Goal: Information Seeking & Learning: Learn about a topic

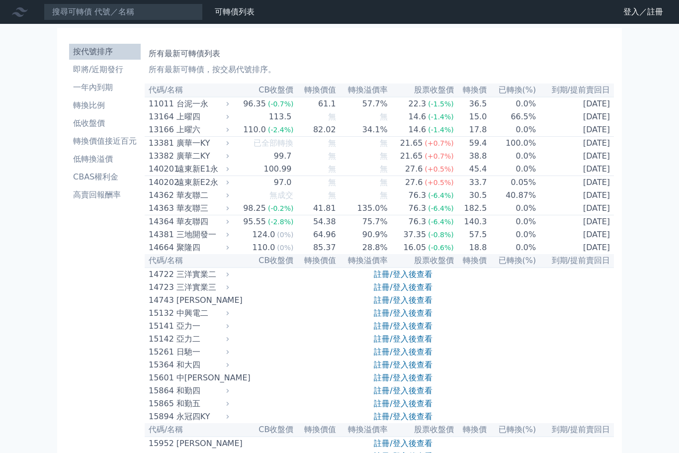
click at [654, 13] on link "登入／註冊" at bounding box center [643, 12] width 56 height 16
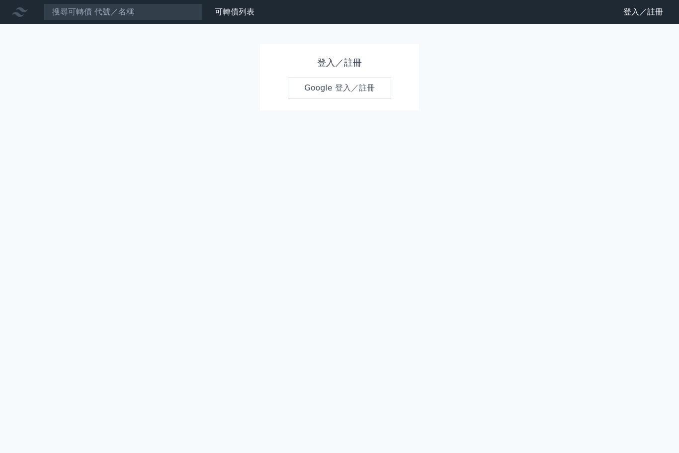
click at [344, 92] on link "Google 登入／註冊" at bounding box center [339, 88] width 103 height 21
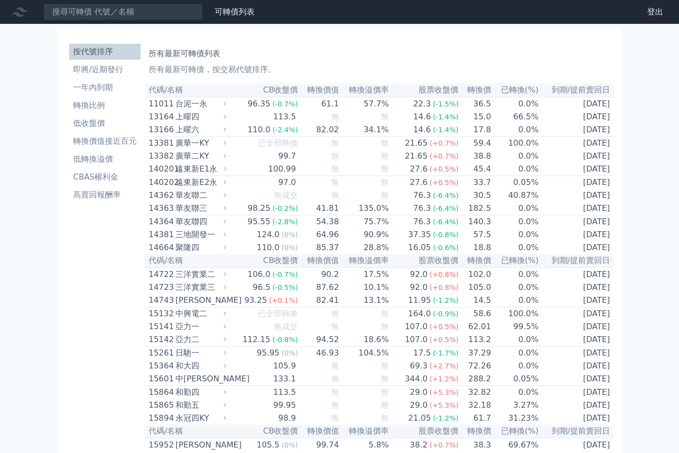
click at [98, 71] on li "即將/近期發行" at bounding box center [105, 70] width 72 height 12
click at [234, 14] on link "可轉債列表" at bounding box center [235, 11] width 40 height 9
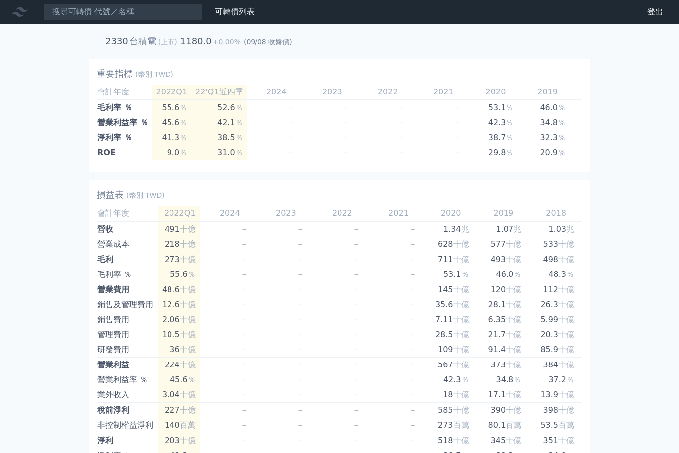
click at [221, 22] on nav "可轉債列表 財務數據 可轉債列表 財務數據 登出 登出" at bounding box center [339, 12] width 679 height 24
click at [81, 13] on input at bounding box center [123, 11] width 159 height 17
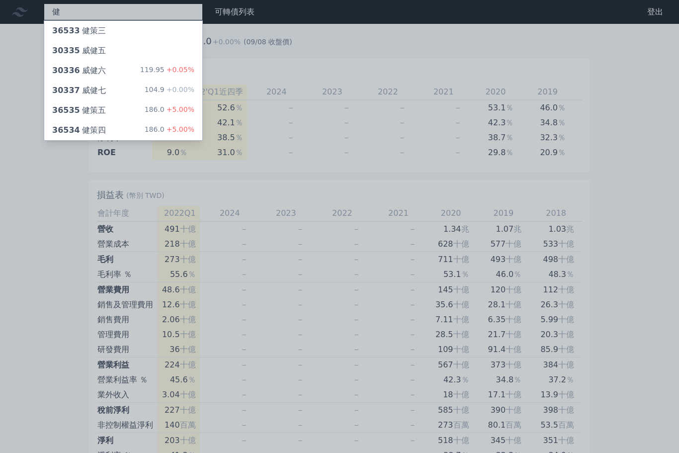
type input "健"
click at [96, 128] on div "36534 健策四" at bounding box center [79, 130] width 54 height 12
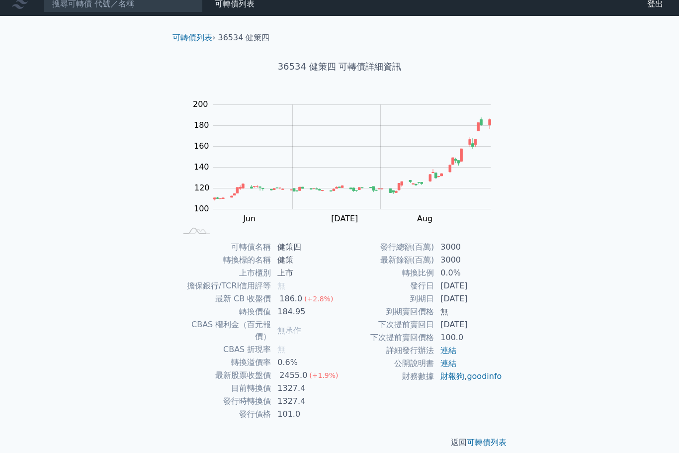
scroll to position [33, 0]
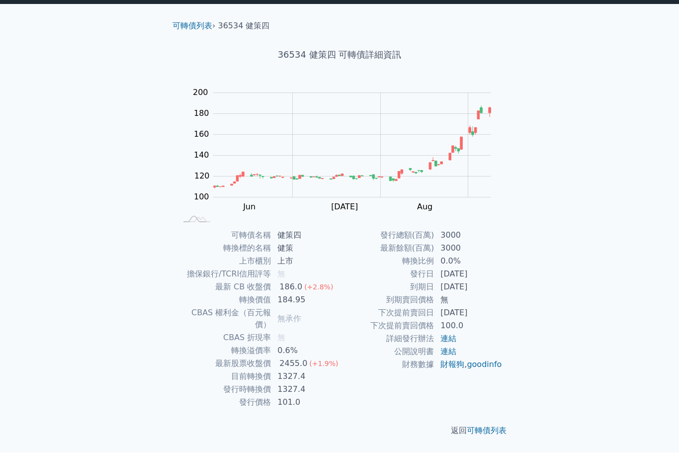
click at [494, 426] on link "可轉債列表" at bounding box center [487, 430] width 40 height 9
